Goal: Find specific page/section: Find specific page/section

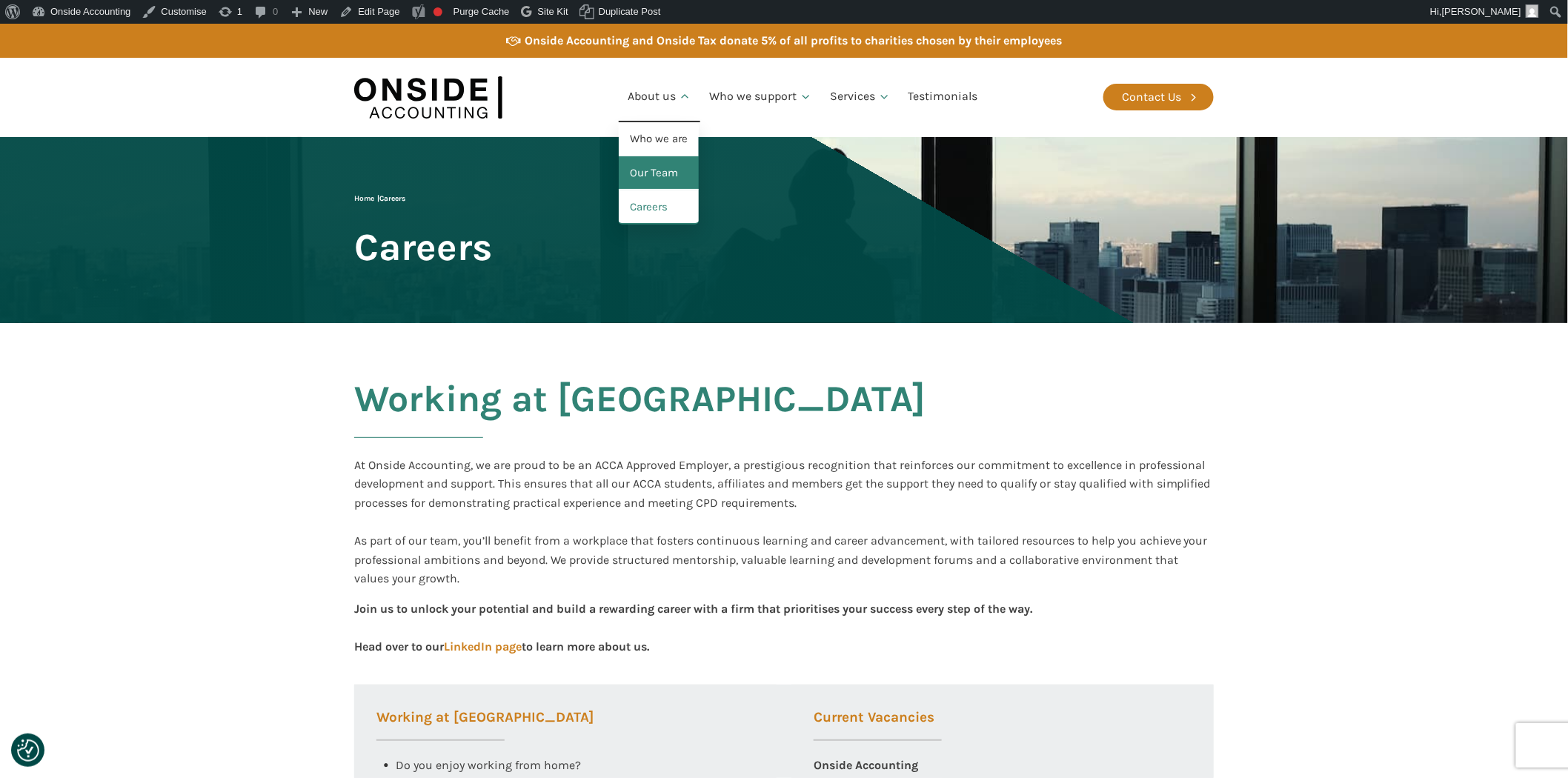
drag, startPoint x: 648, startPoint y: 169, endPoint x: 656, endPoint y: 178, distance: 12.0
click at [648, 169] on link "Our Team" at bounding box center [659, 173] width 80 height 34
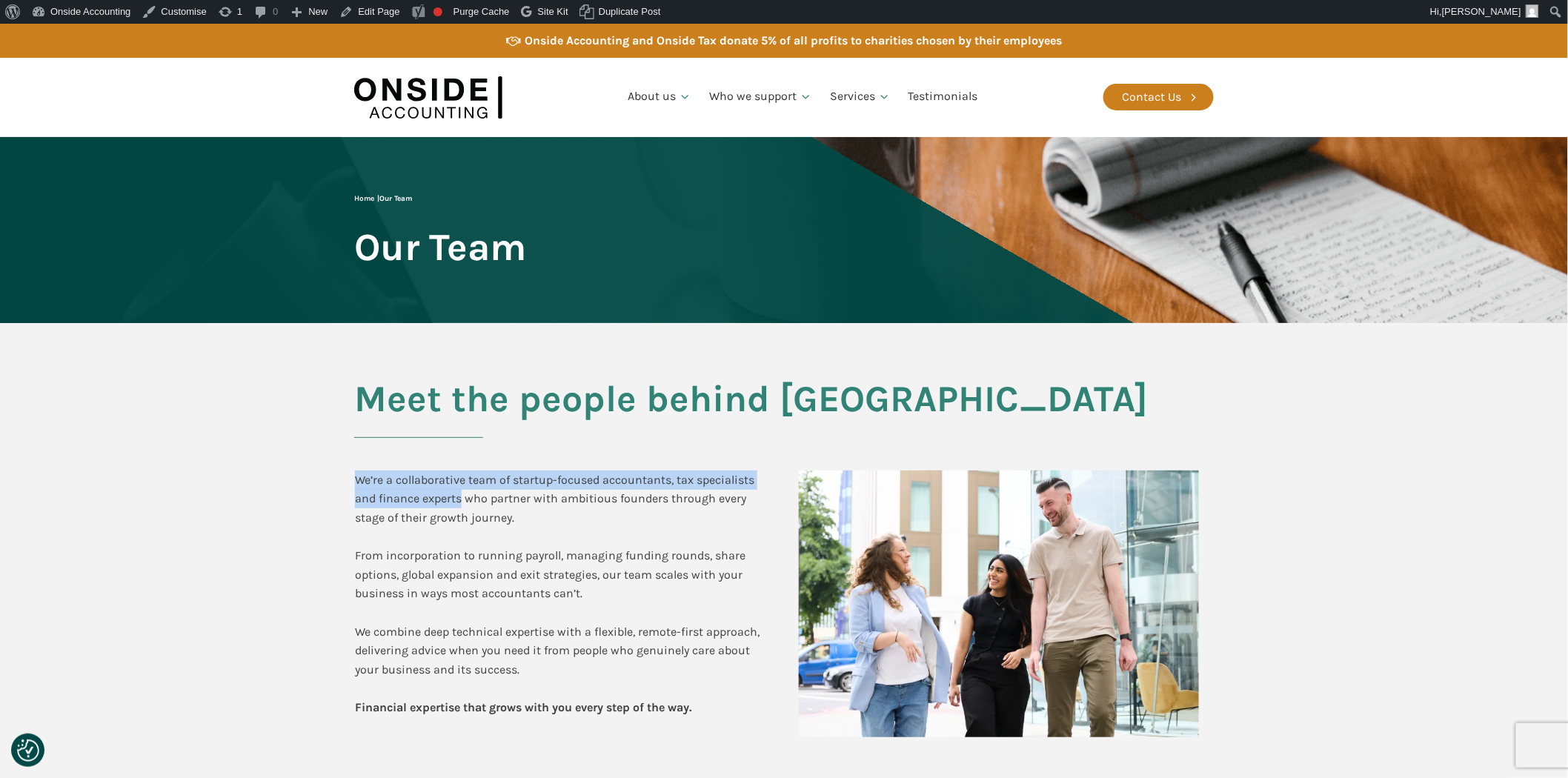
drag, startPoint x: 462, startPoint y: 501, endPoint x: 347, endPoint y: 477, distance: 117.5
click at [347, 477] on div "Meet the people behind Onside We’re a collaborative team of startup-focused acc…" at bounding box center [784, 554] width 889 height 462
copy div "We’re a collaborative team of startup-focused accountants, tax specialists and …"
click at [944, 95] on link "Testimonials" at bounding box center [943, 97] width 88 height 50
